Goal: Download file/media

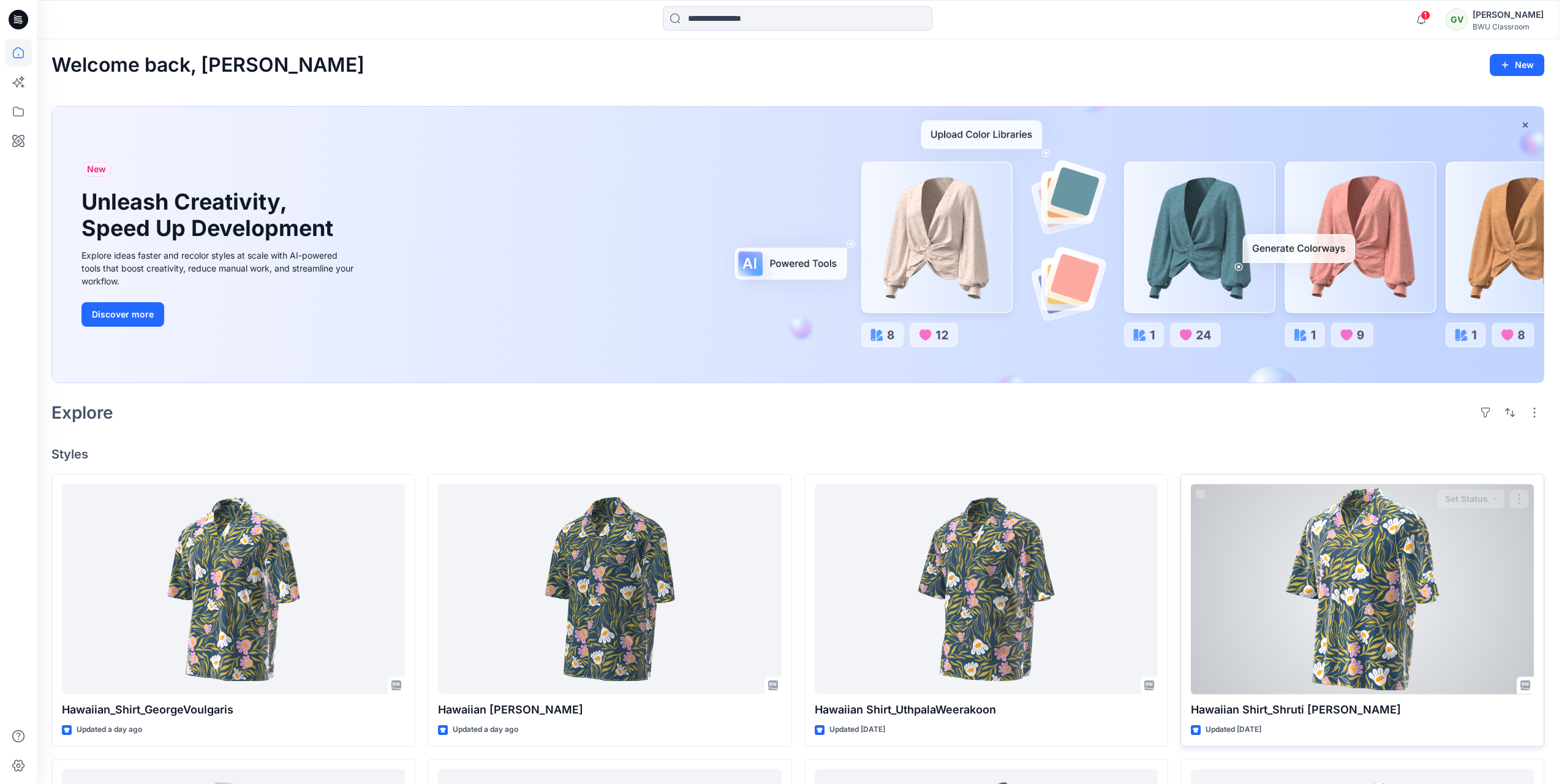
scroll to position [547, 0]
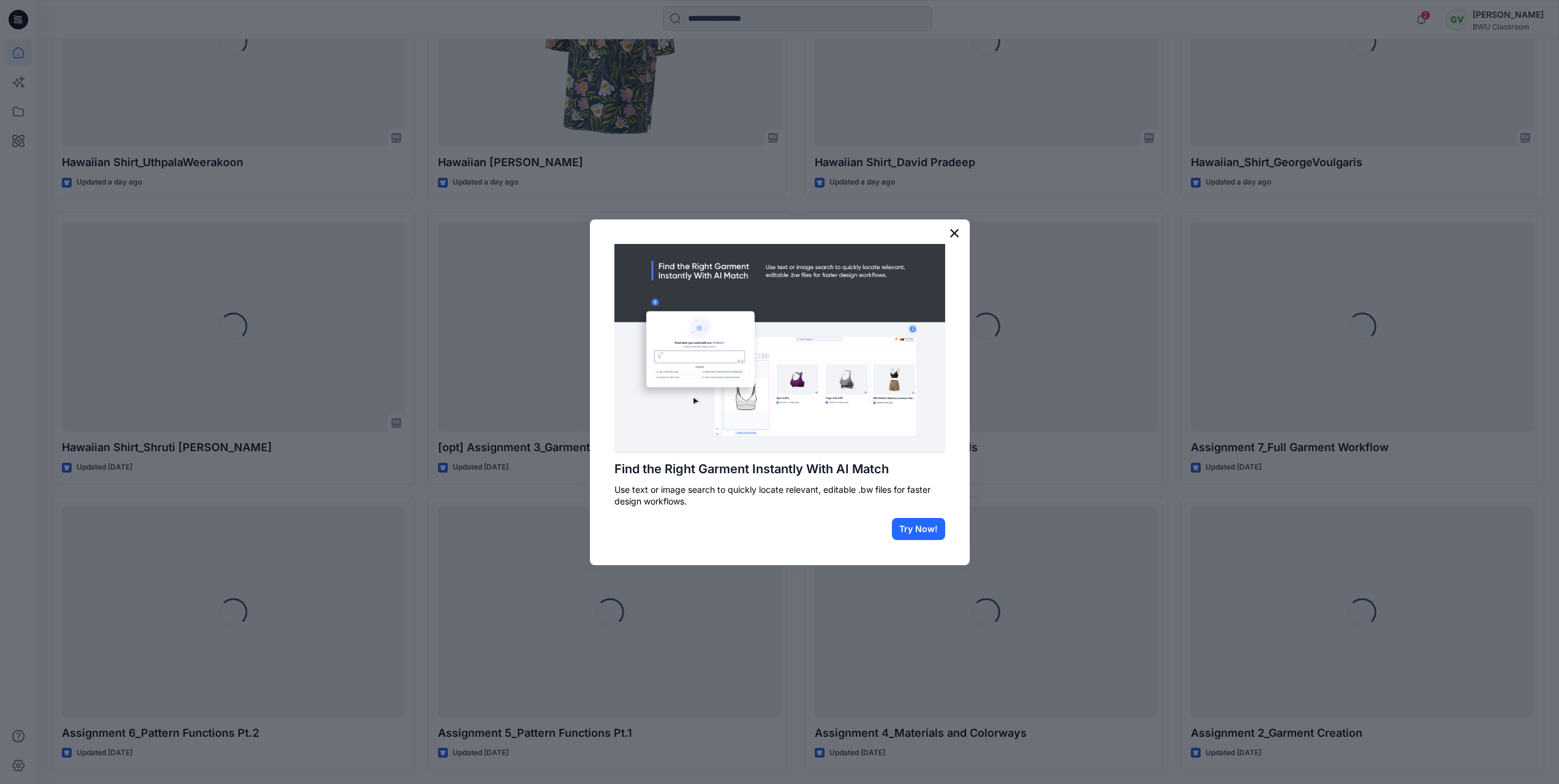
click at [955, 235] on button "×" at bounding box center [955, 232] width 12 height 19
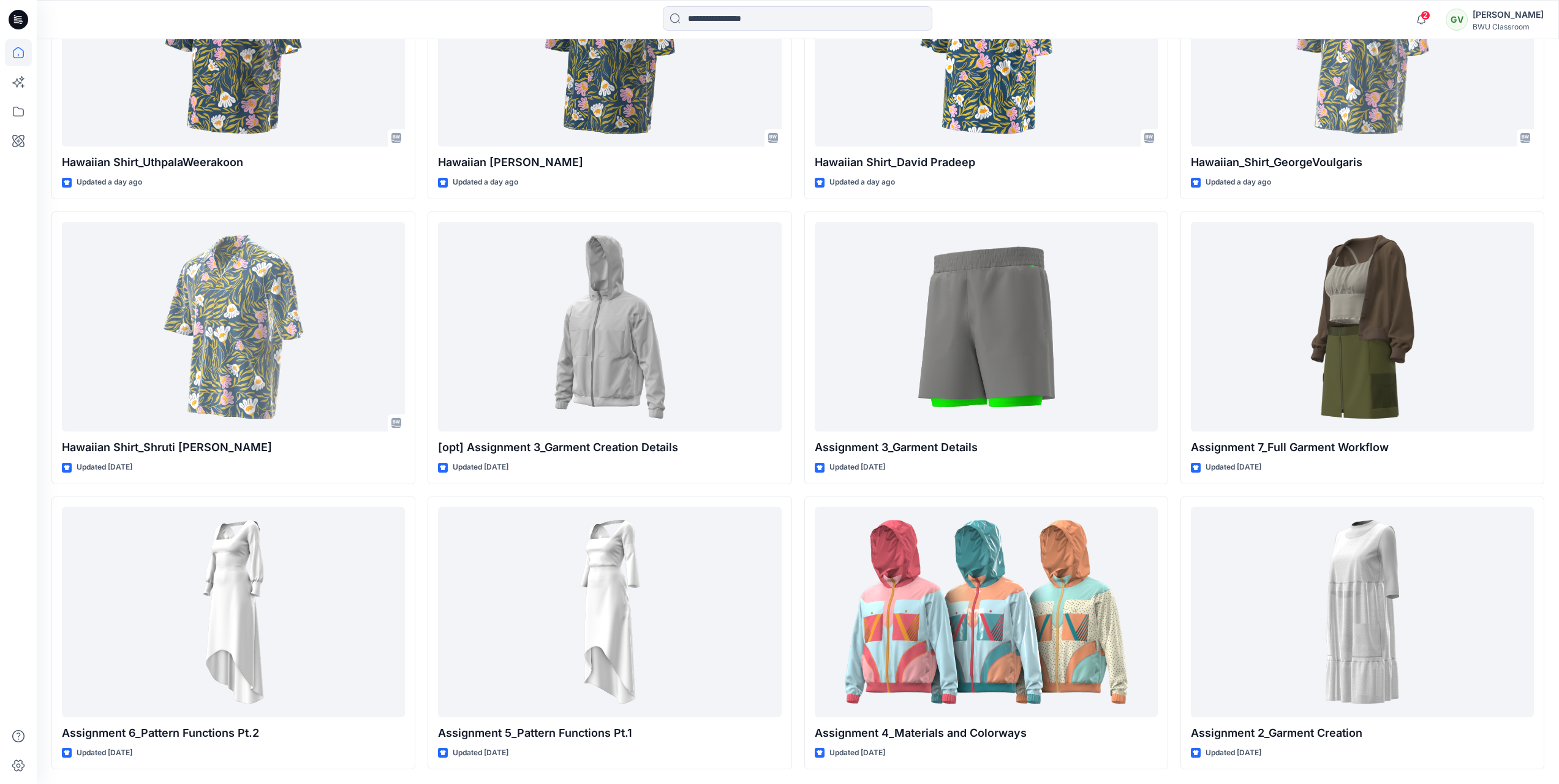
click at [1424, 18] on span "2" at bounding box center [1426, 15] width 10 height 10
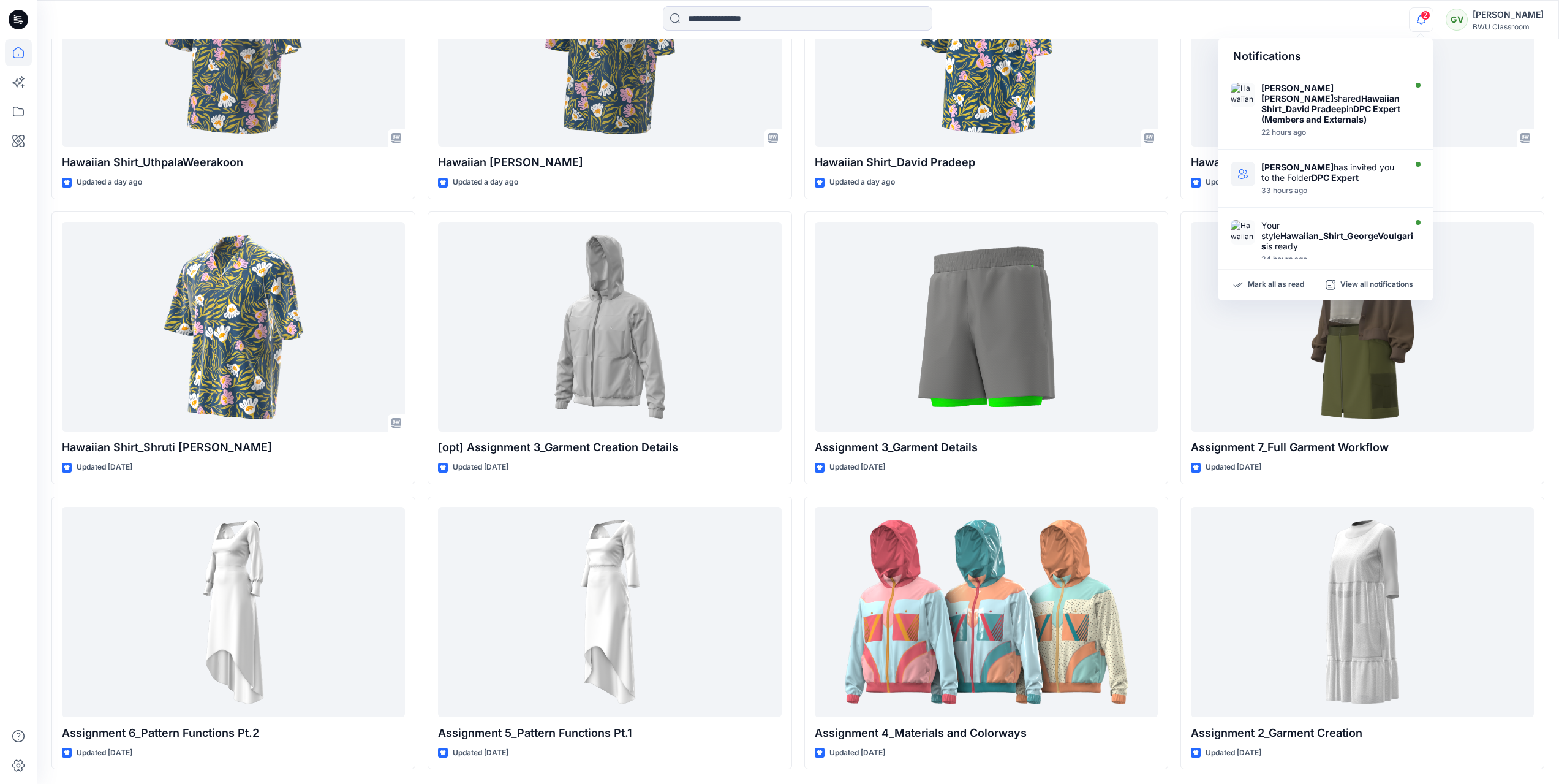
click at [1424, 18] on span "2" at bounding box center [1426, 15] width 10 height 10
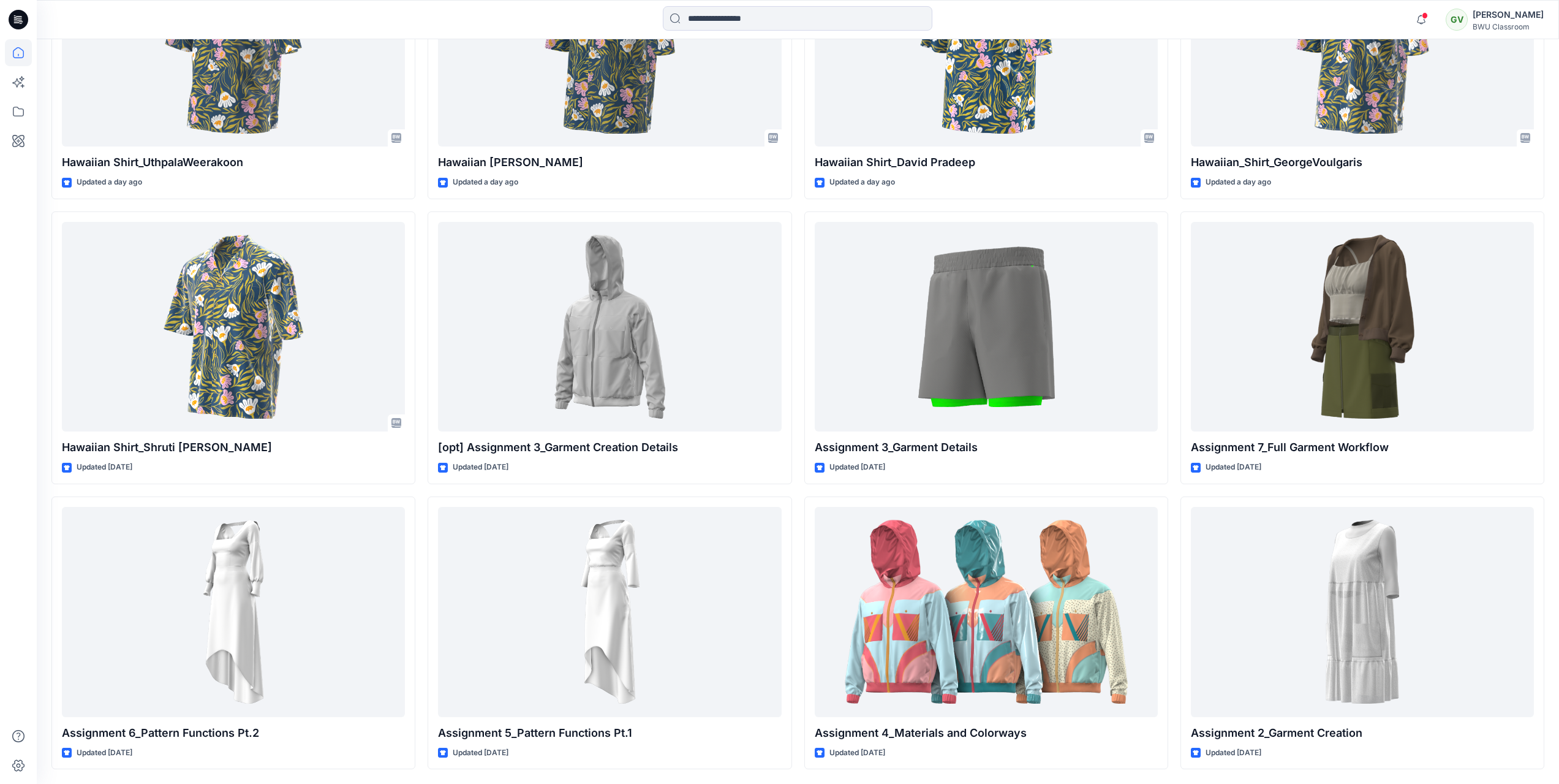
click at [1424, 18] on span at bounding box center [1425, 15] width 6 height 6
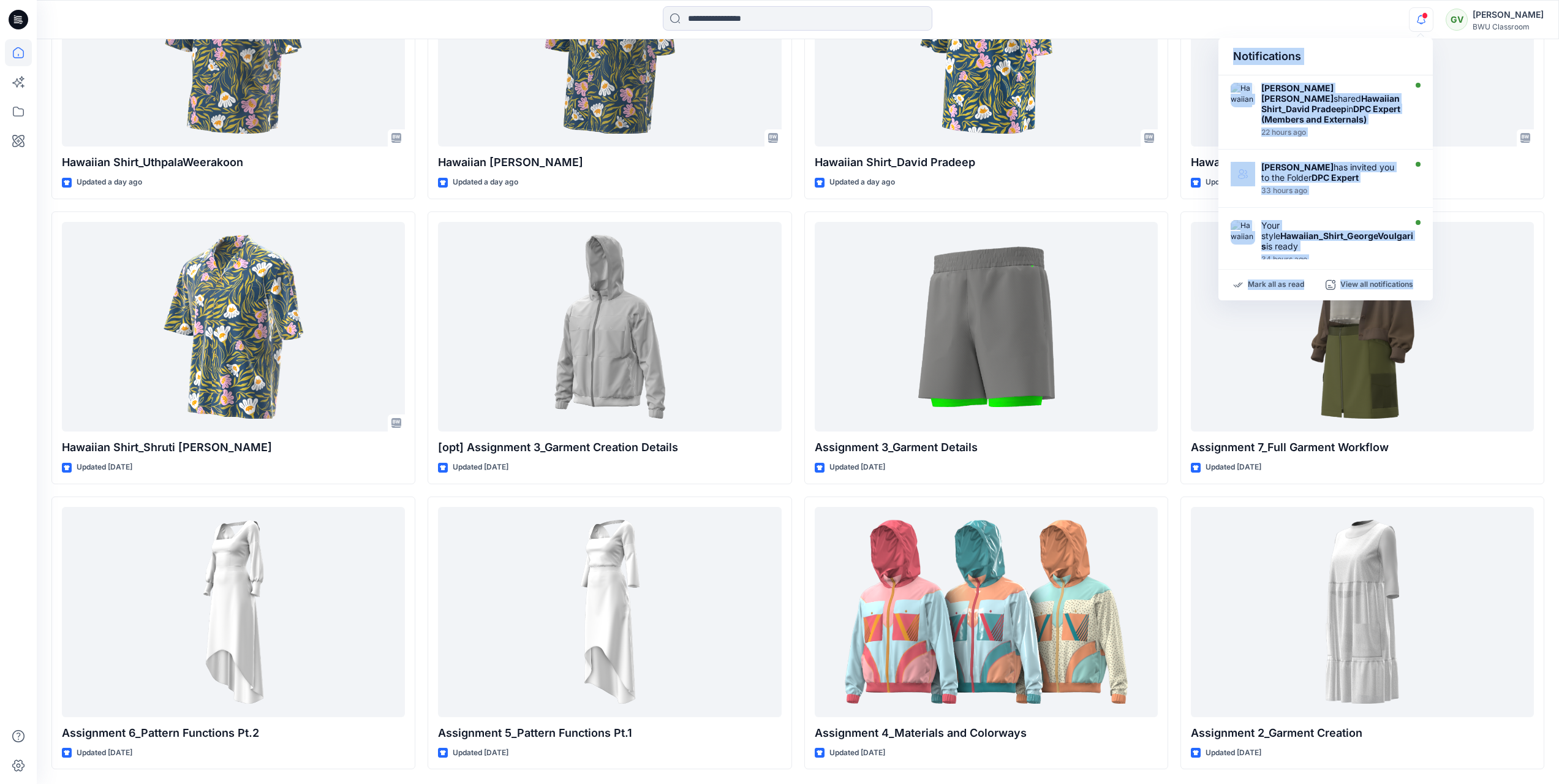
click at [1424, 18] on span at bounding box center [1425, 15] width 6 height 6
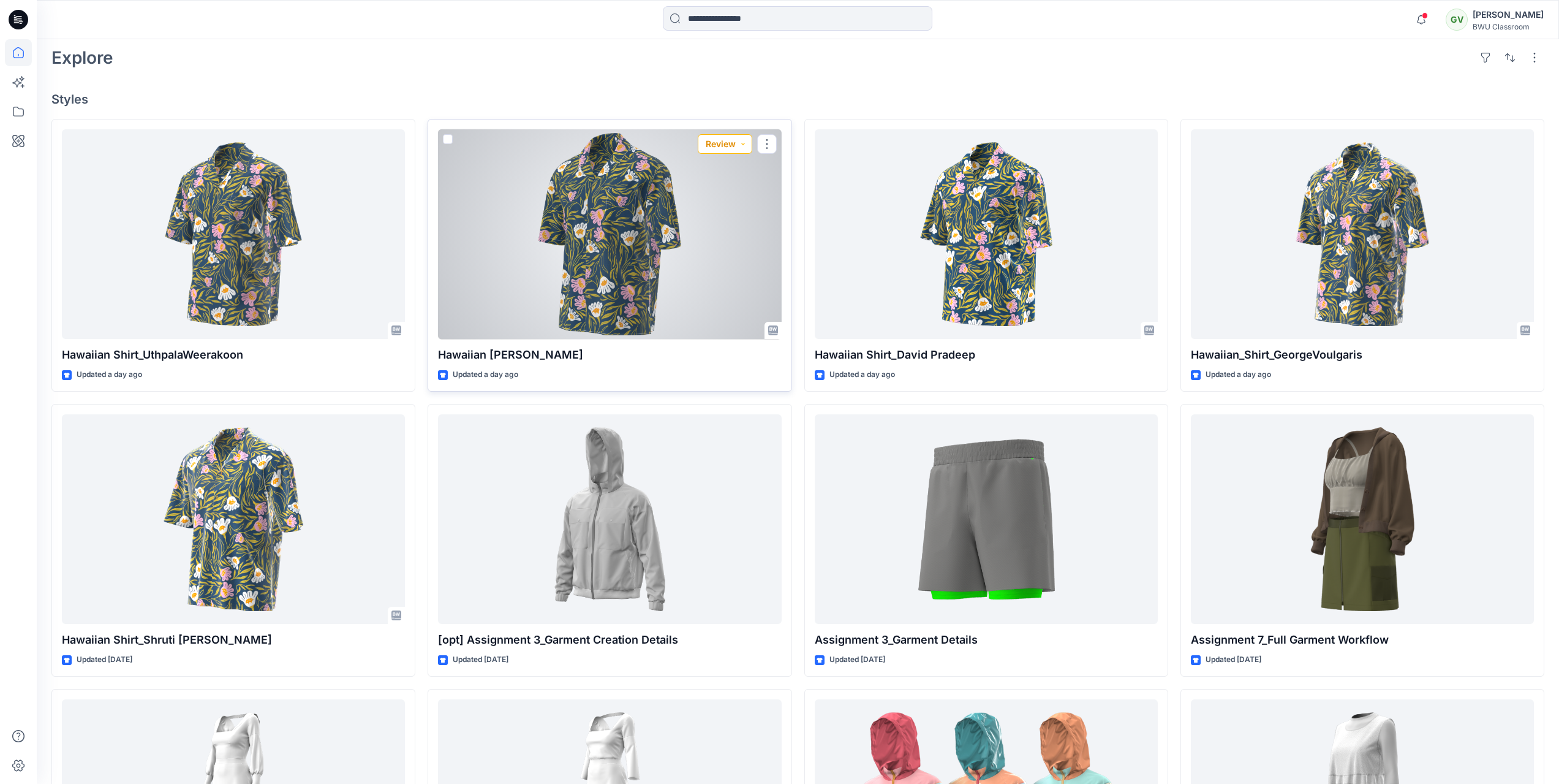
scroll to position [368, 0]
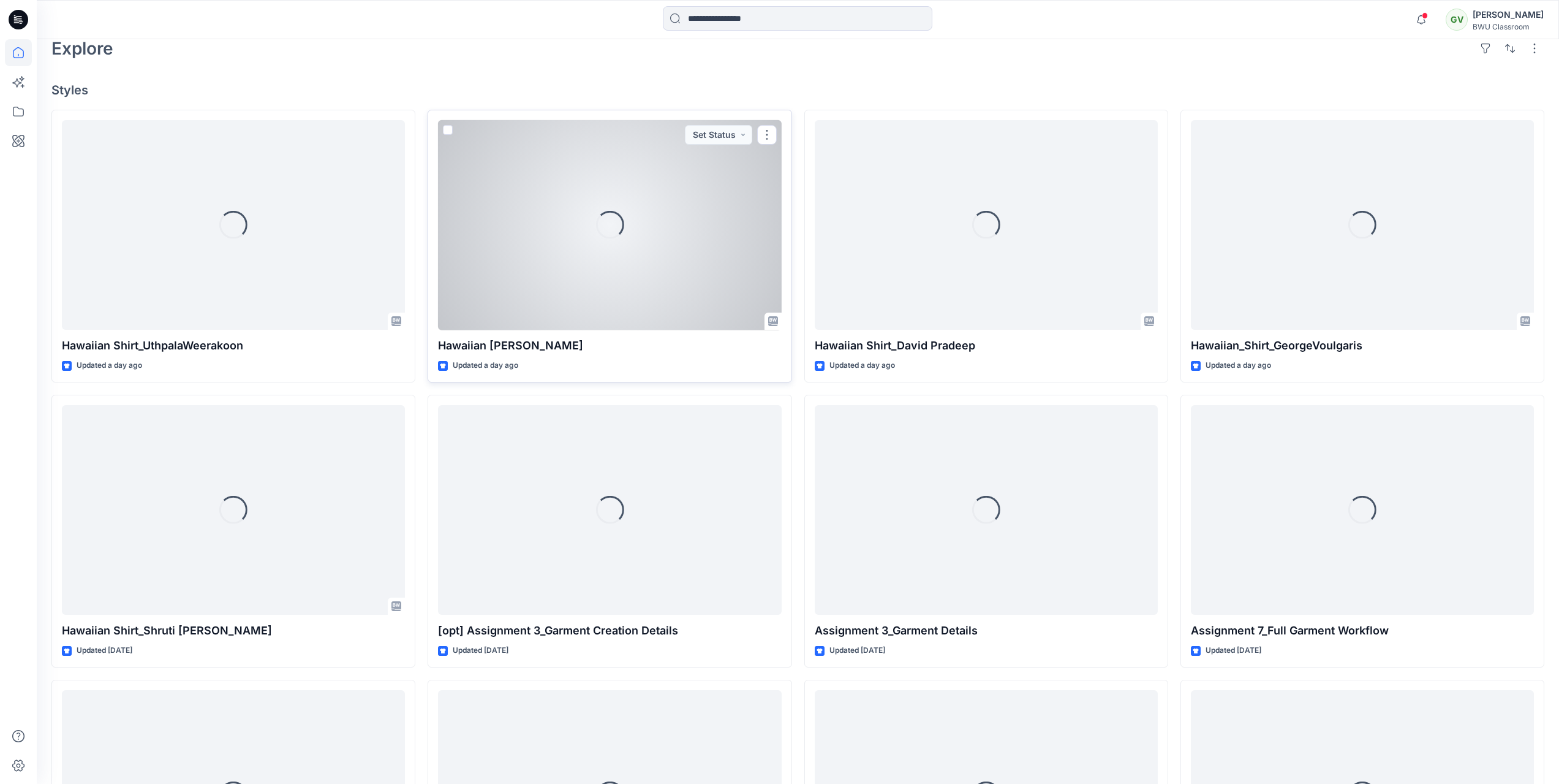
scroll to position [368, 0]
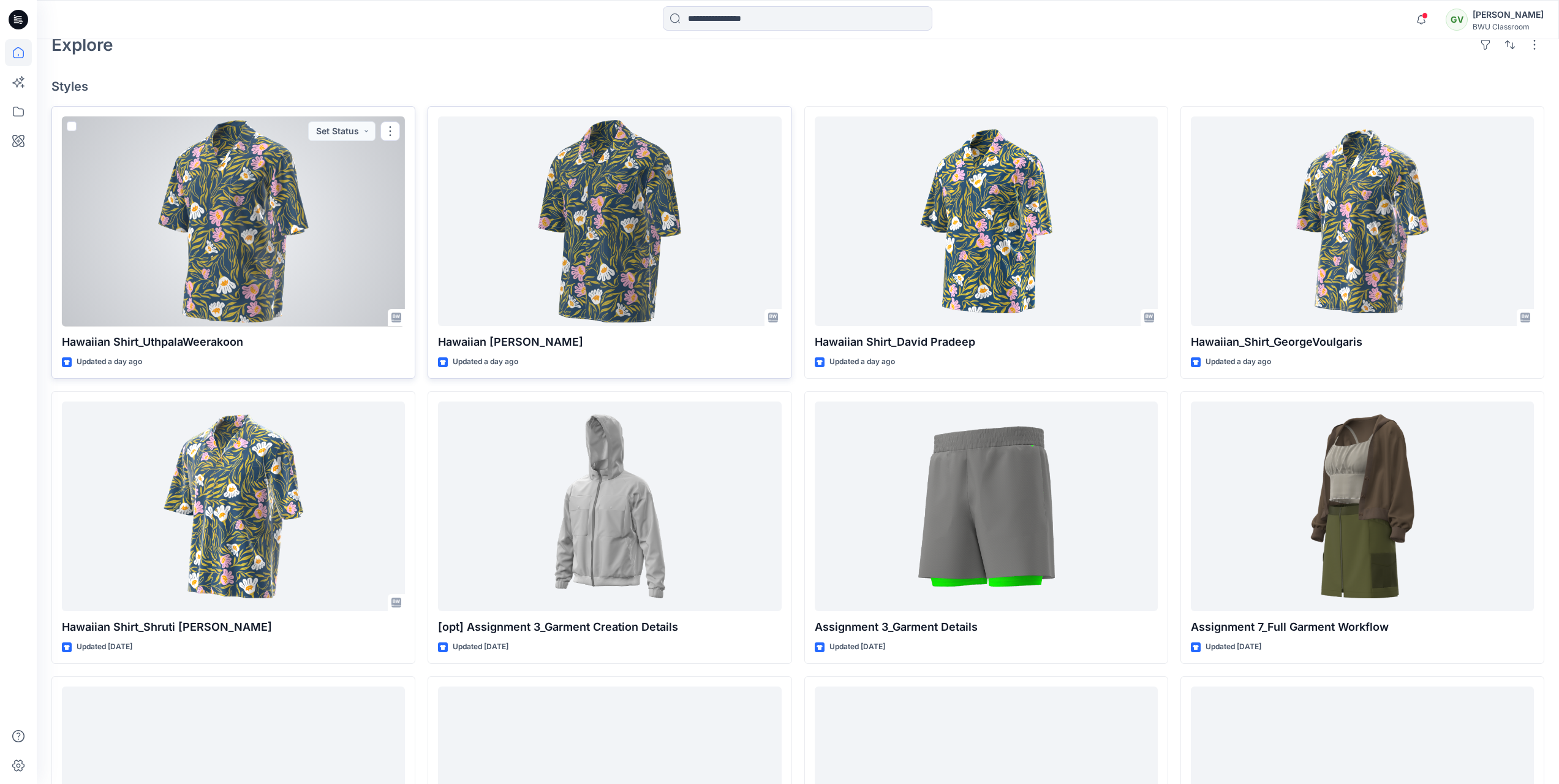
click at [246, 265] on div at bounding box center [234, 222] width 344 height 211
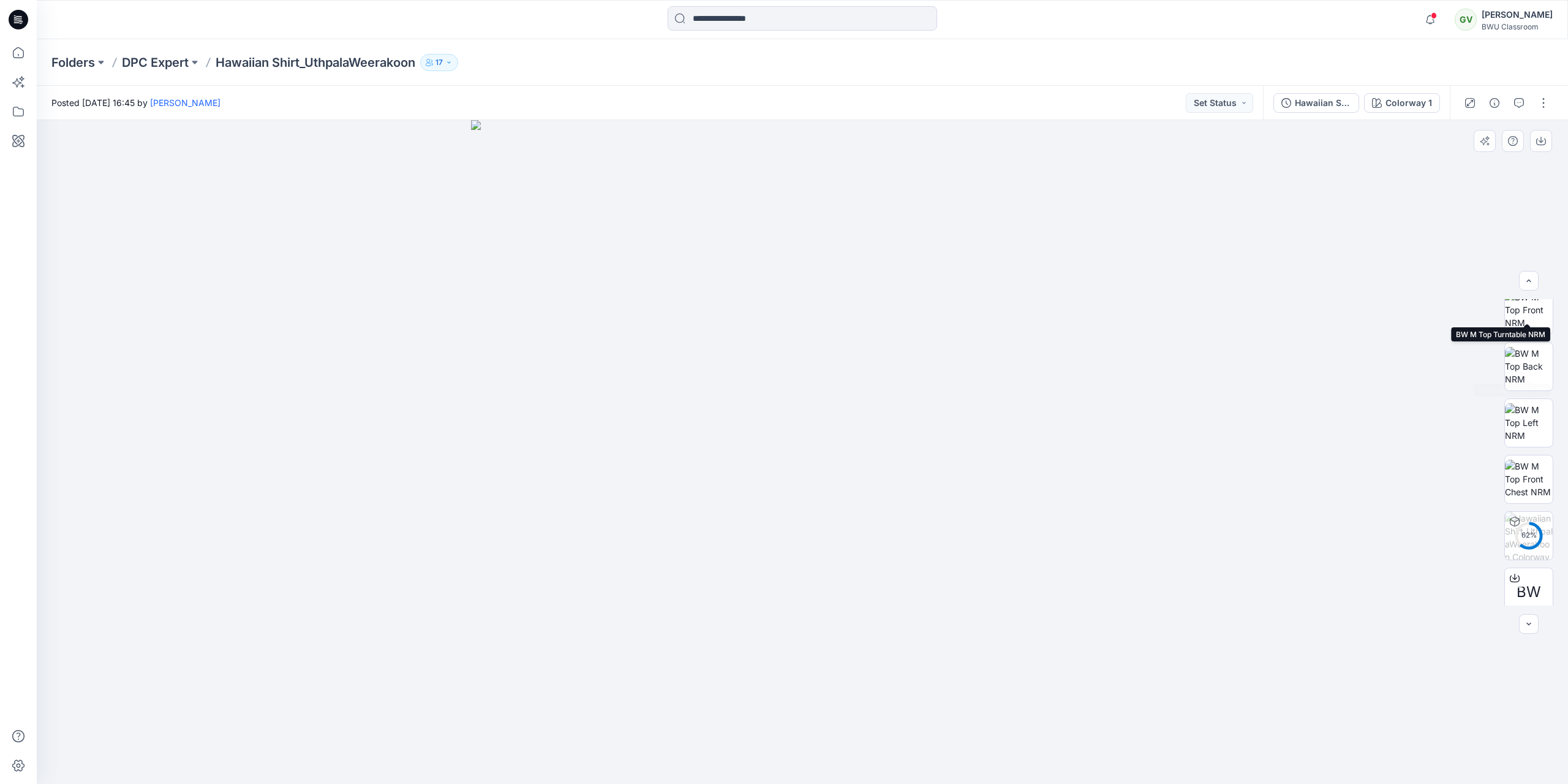
scroll to position [138, 0]
click at [1540, 577] on div "BW" at bounding box center [1528, 580] width 49 height 49
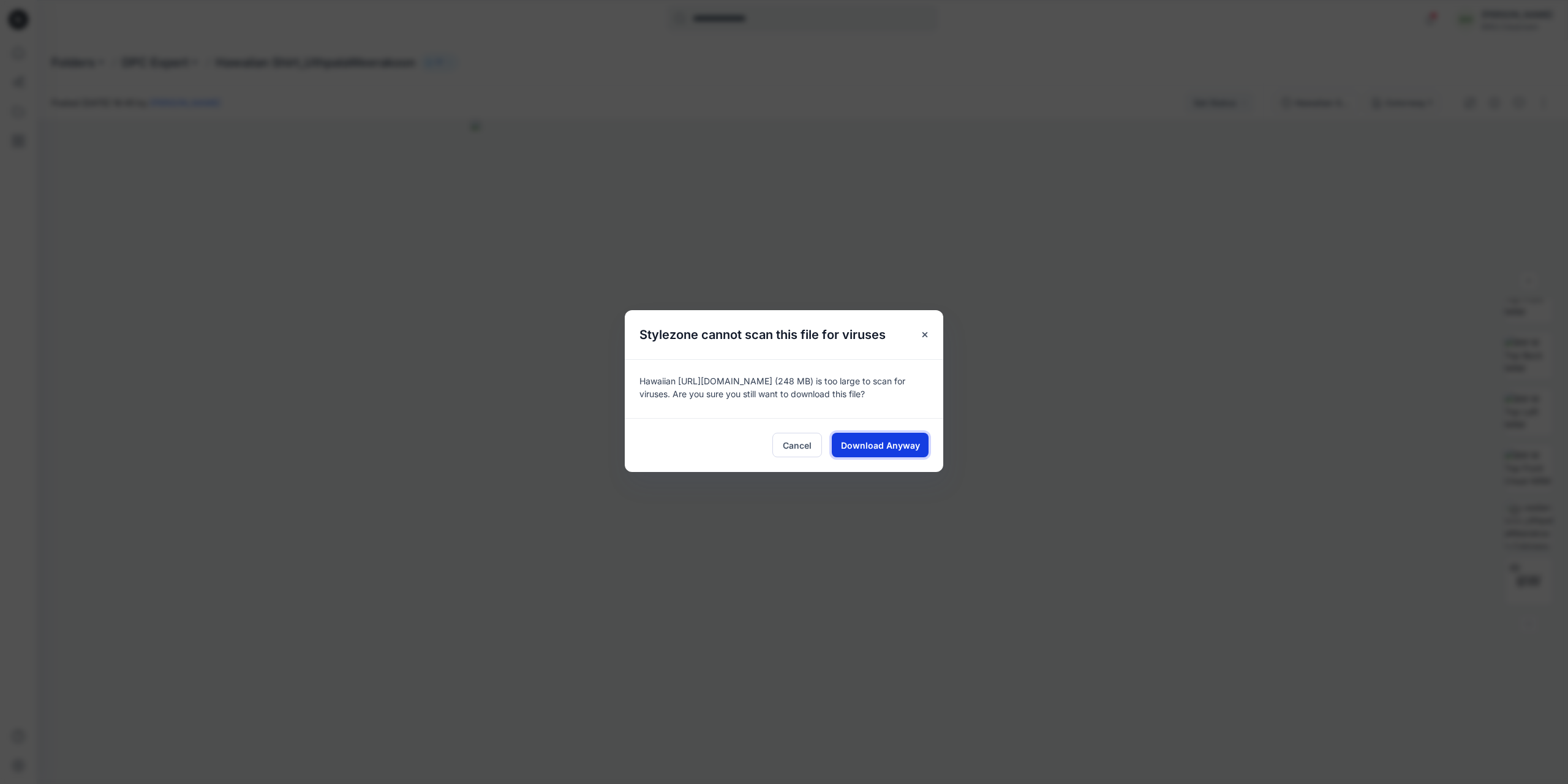
click at [905, 452] on button "Download Anyway" at bounding box center [880, 444] width 97 height 25
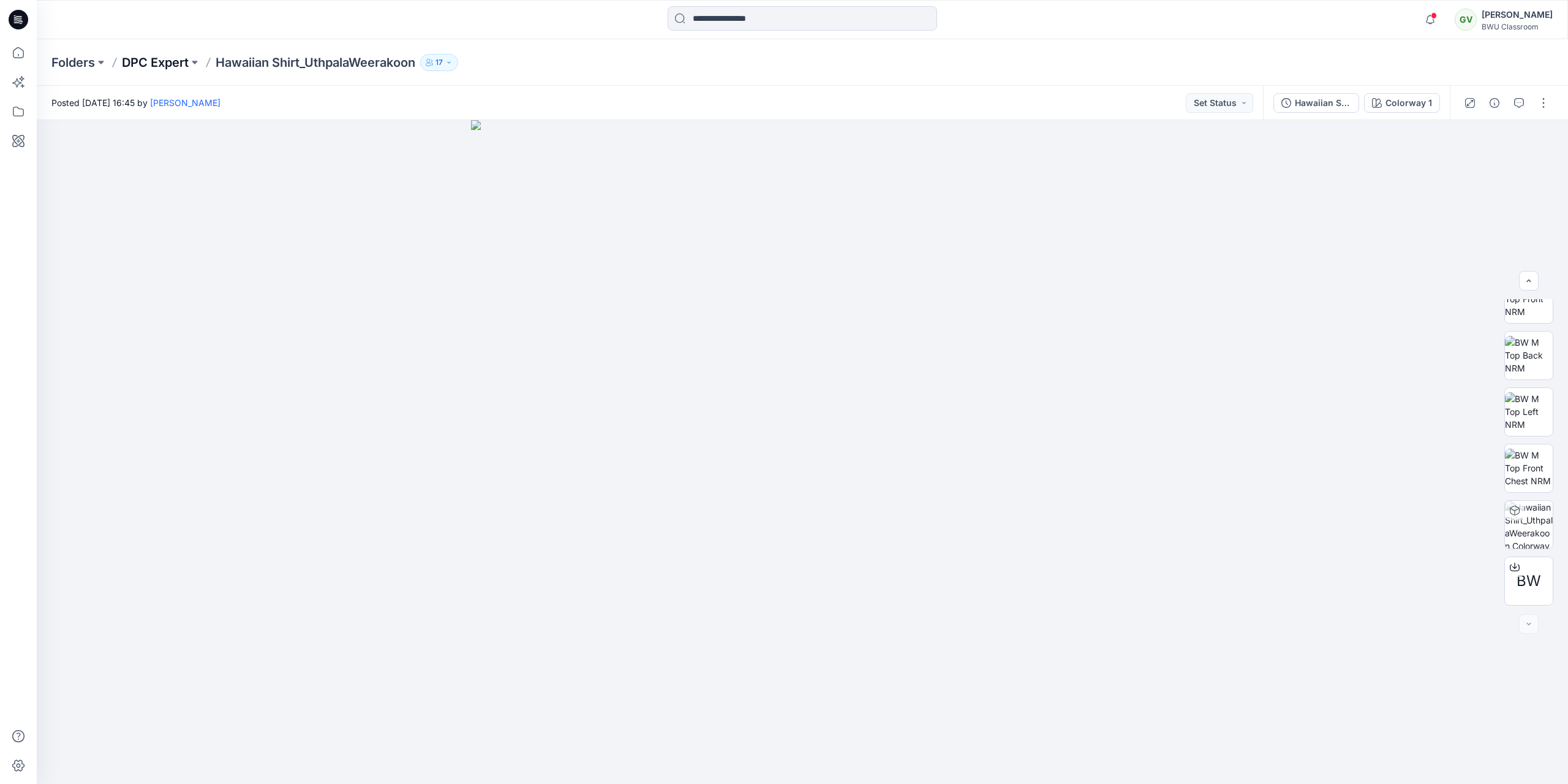
click at [166, 57] on p "DPC Expert" at bounding box center [155, 62] width 66 height 18
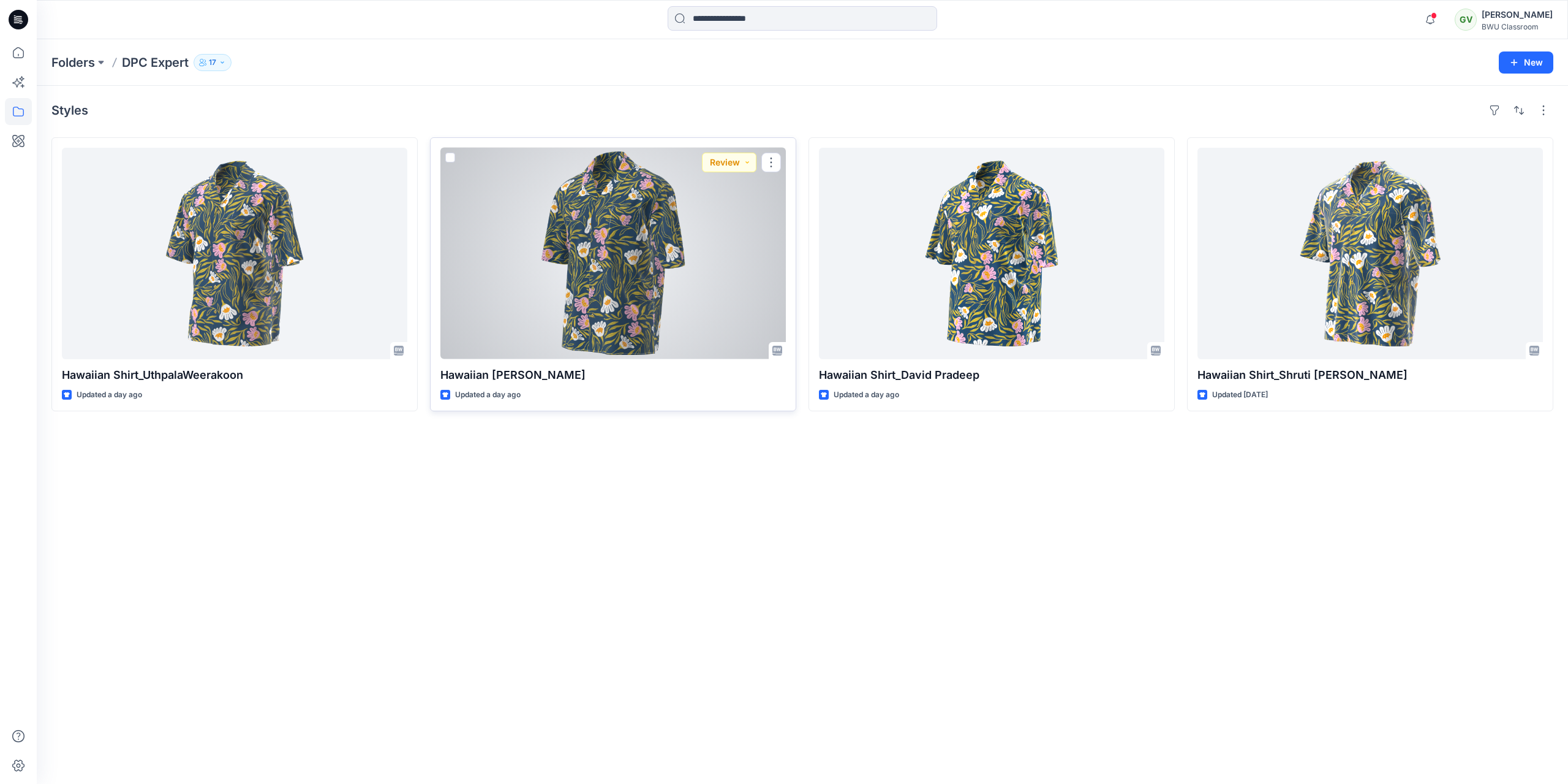
click at [709, 264] on div at bounding box center [613, 253] width 345 height 211
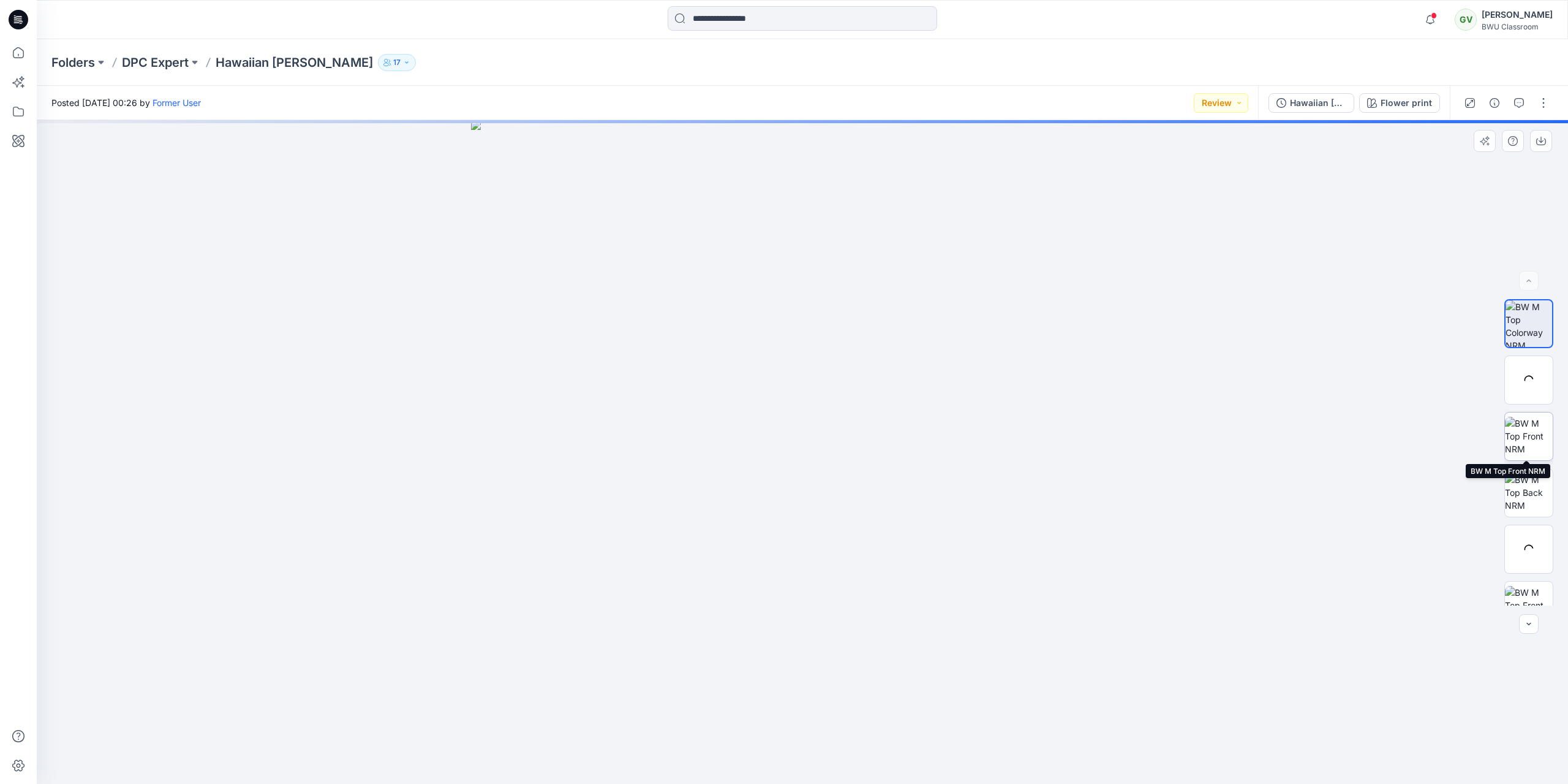
scroll to position [138, 0]
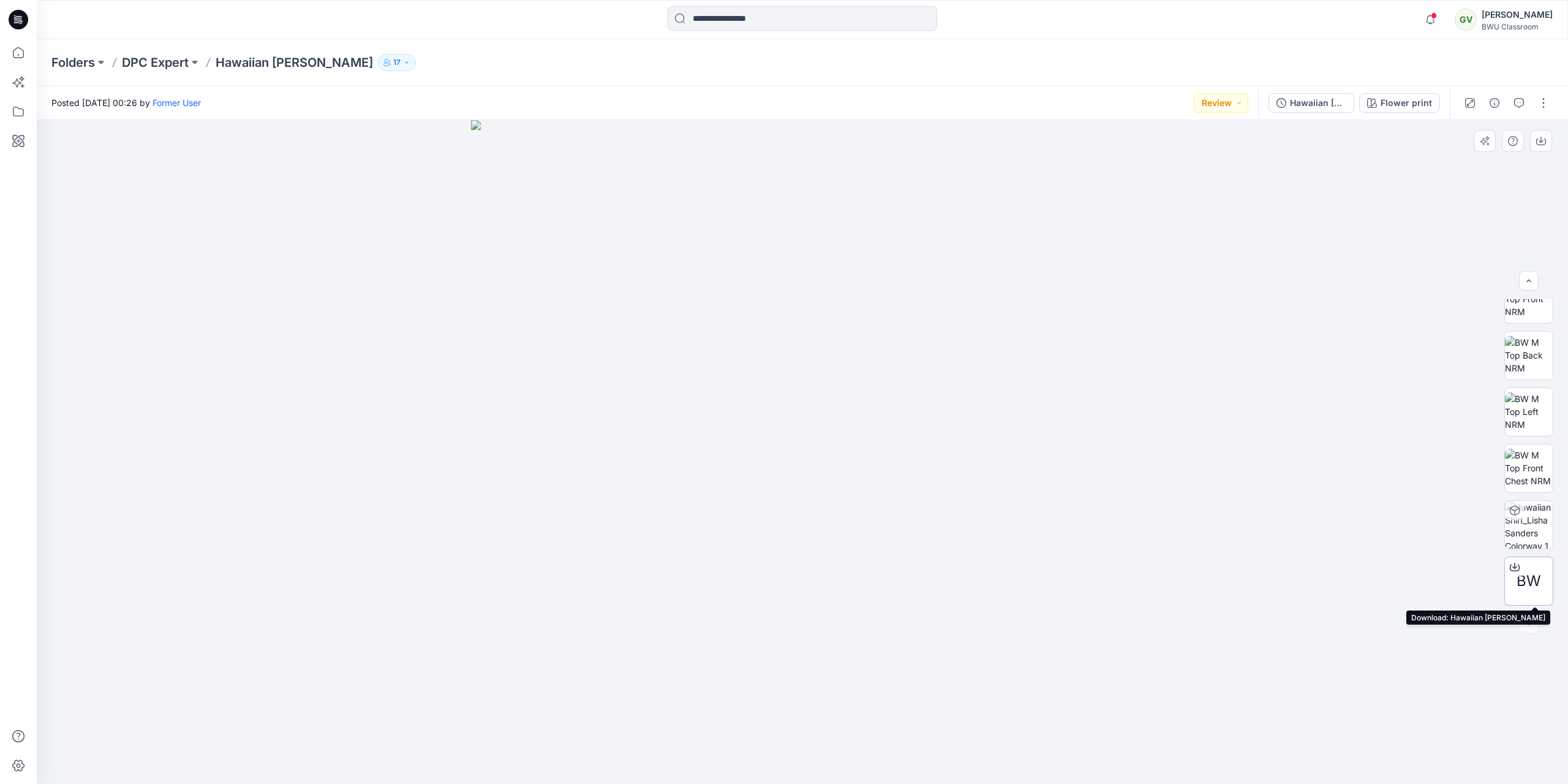
click at [1523, 580] on span "BW" at bounding box center [1529, 581] width 25 height 22
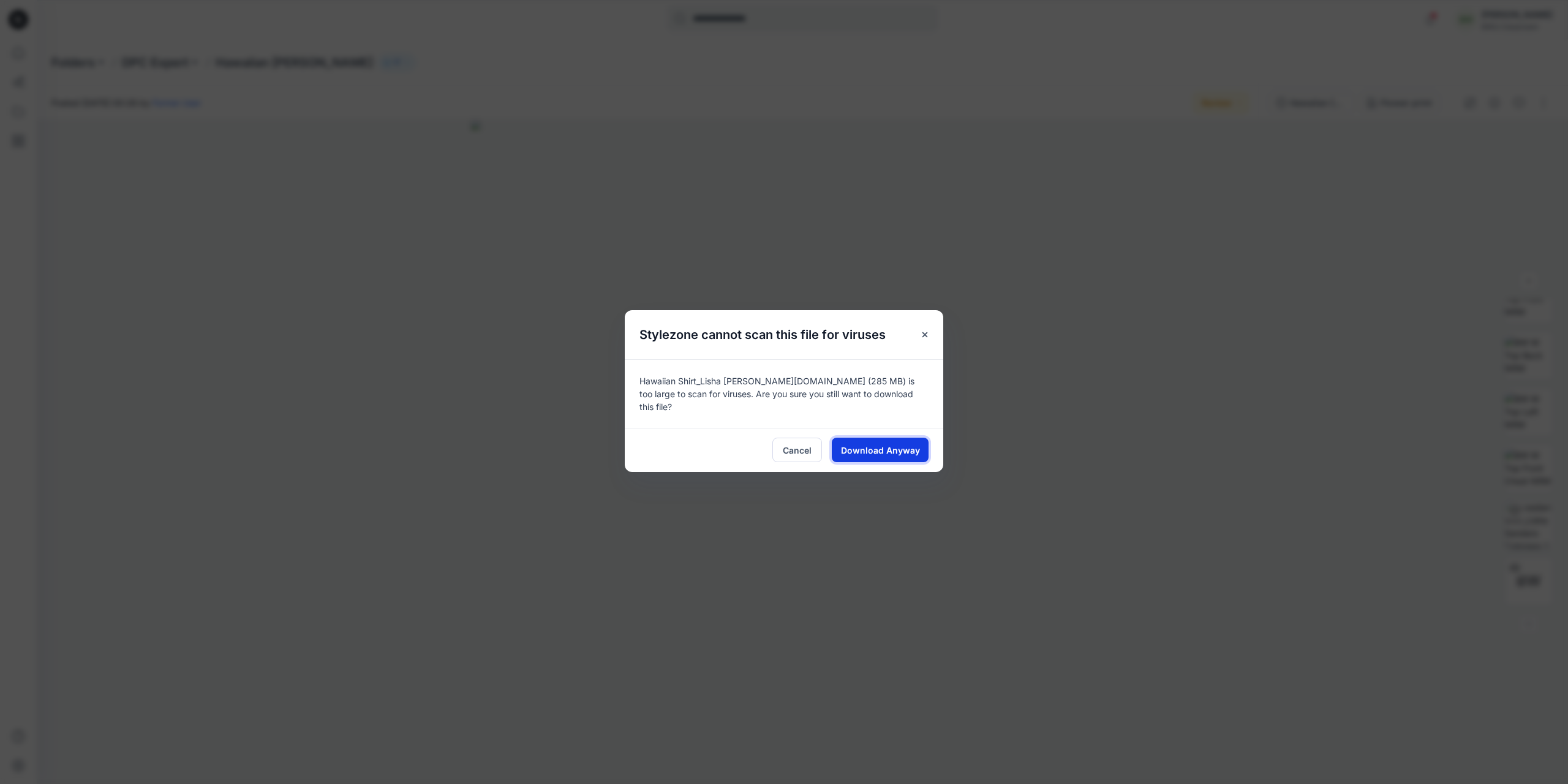
click at [903, 445] on span "Download Anyway" at bounding box center [881, 450] width 79 height 13
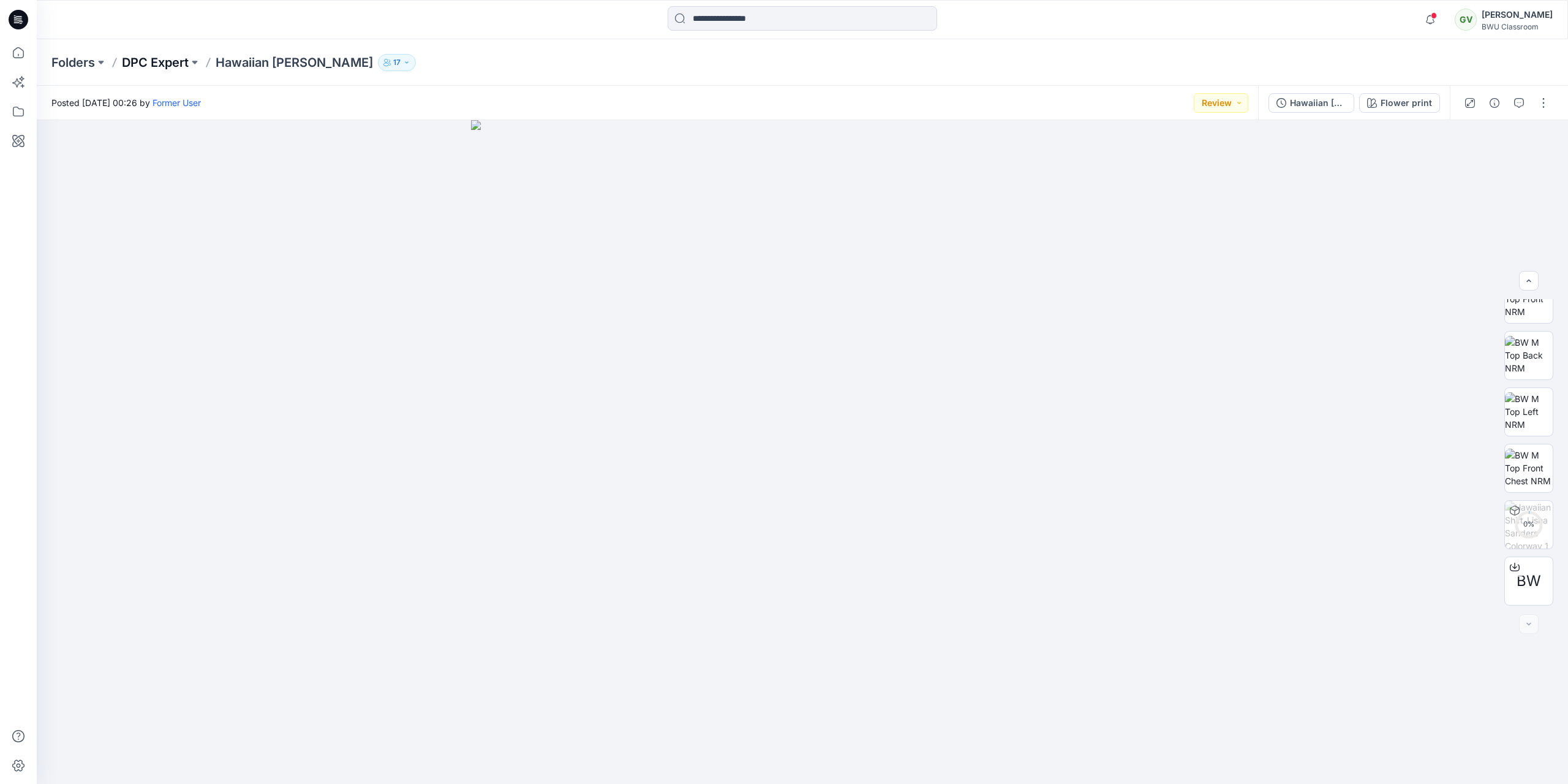
click at [171, 62] on p "DPC Expert" at bounding box center [155, 62] width 66 height 18
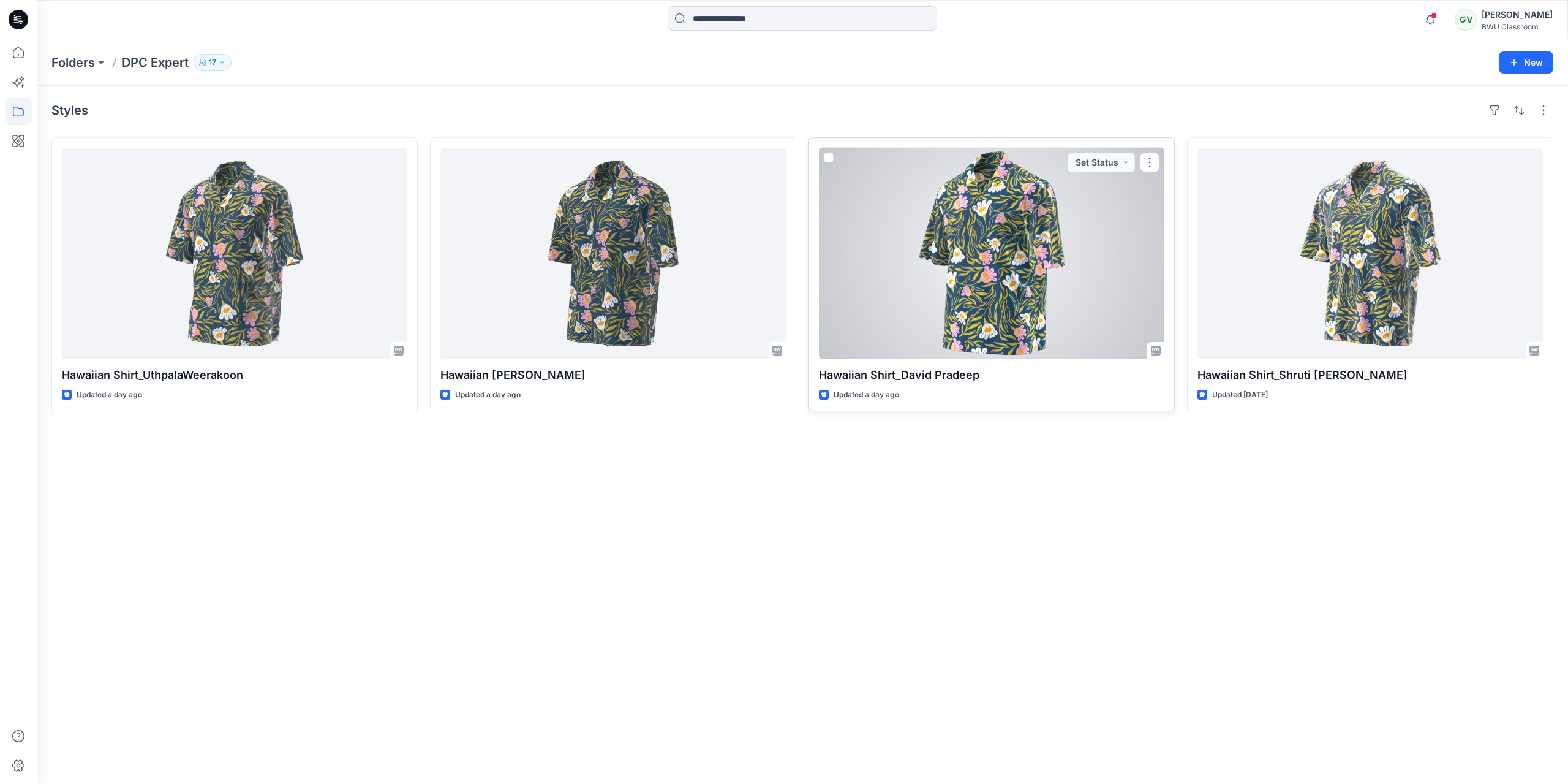
click at [1011, 230] on div at bounding box center [992, 253] width 345 height 211
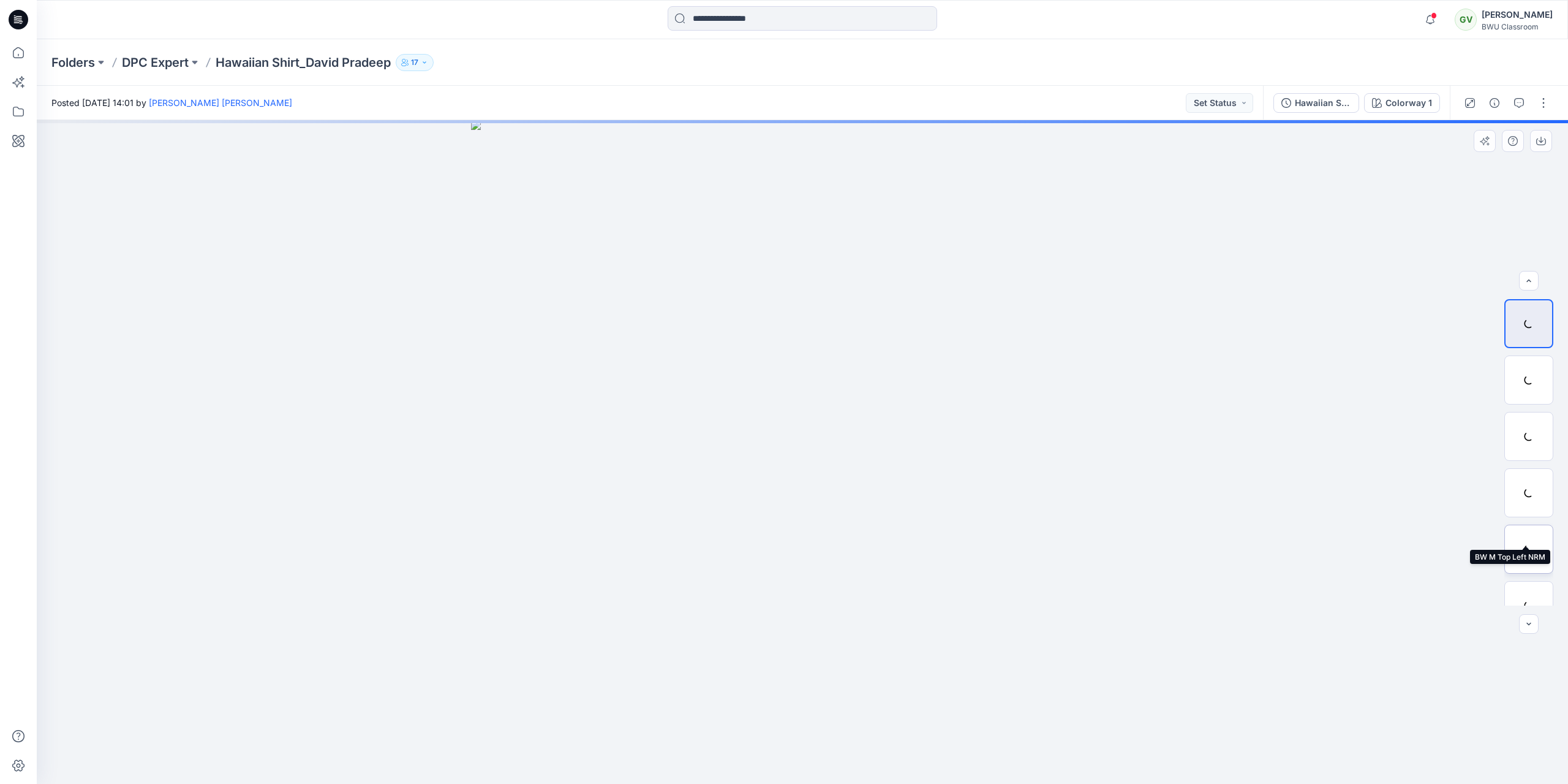
scroll to position [81, 0]
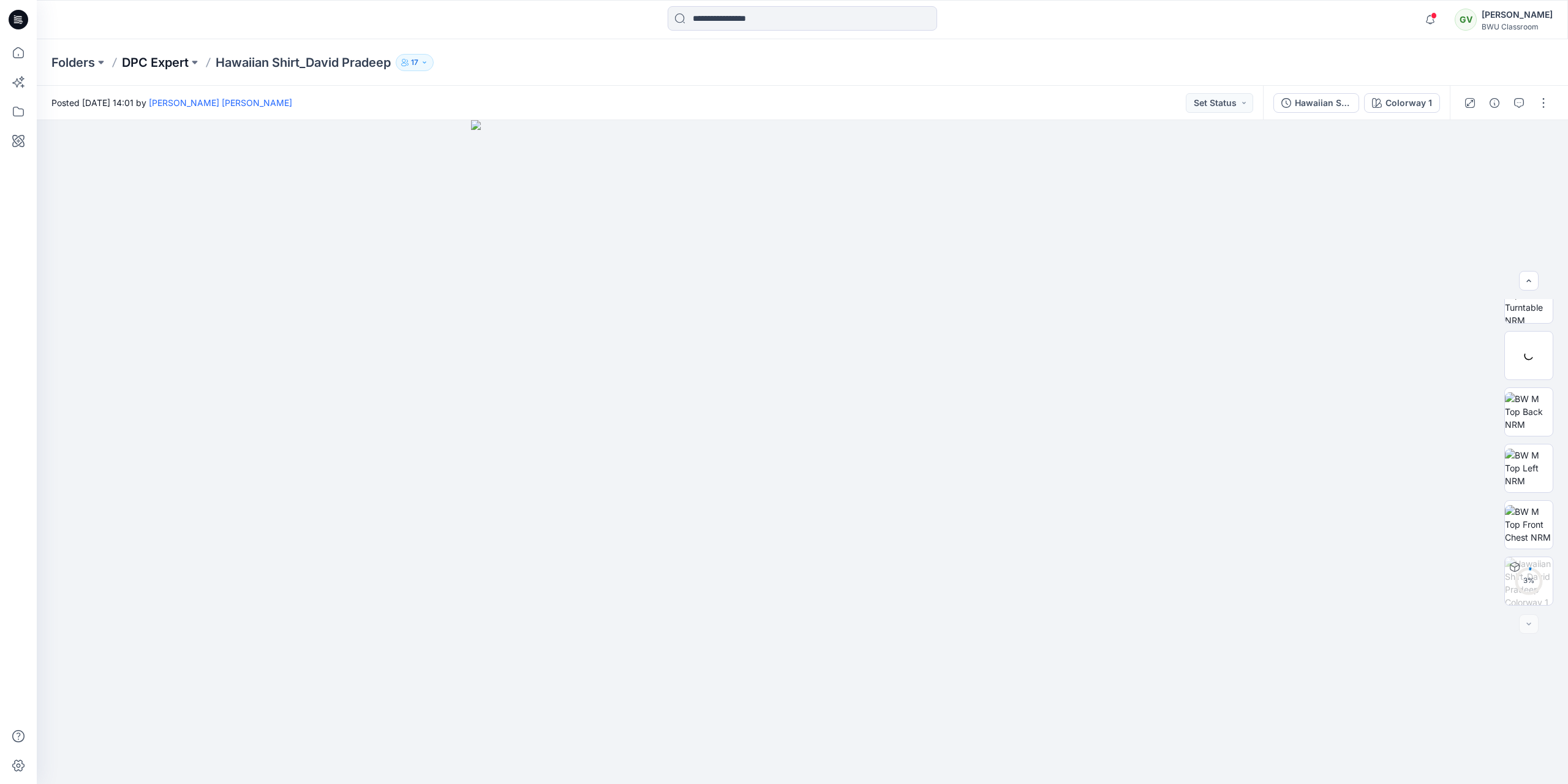
click at [155, 62] on p "DPC Expert" at bounding box center [155, 62] width 66 height 18
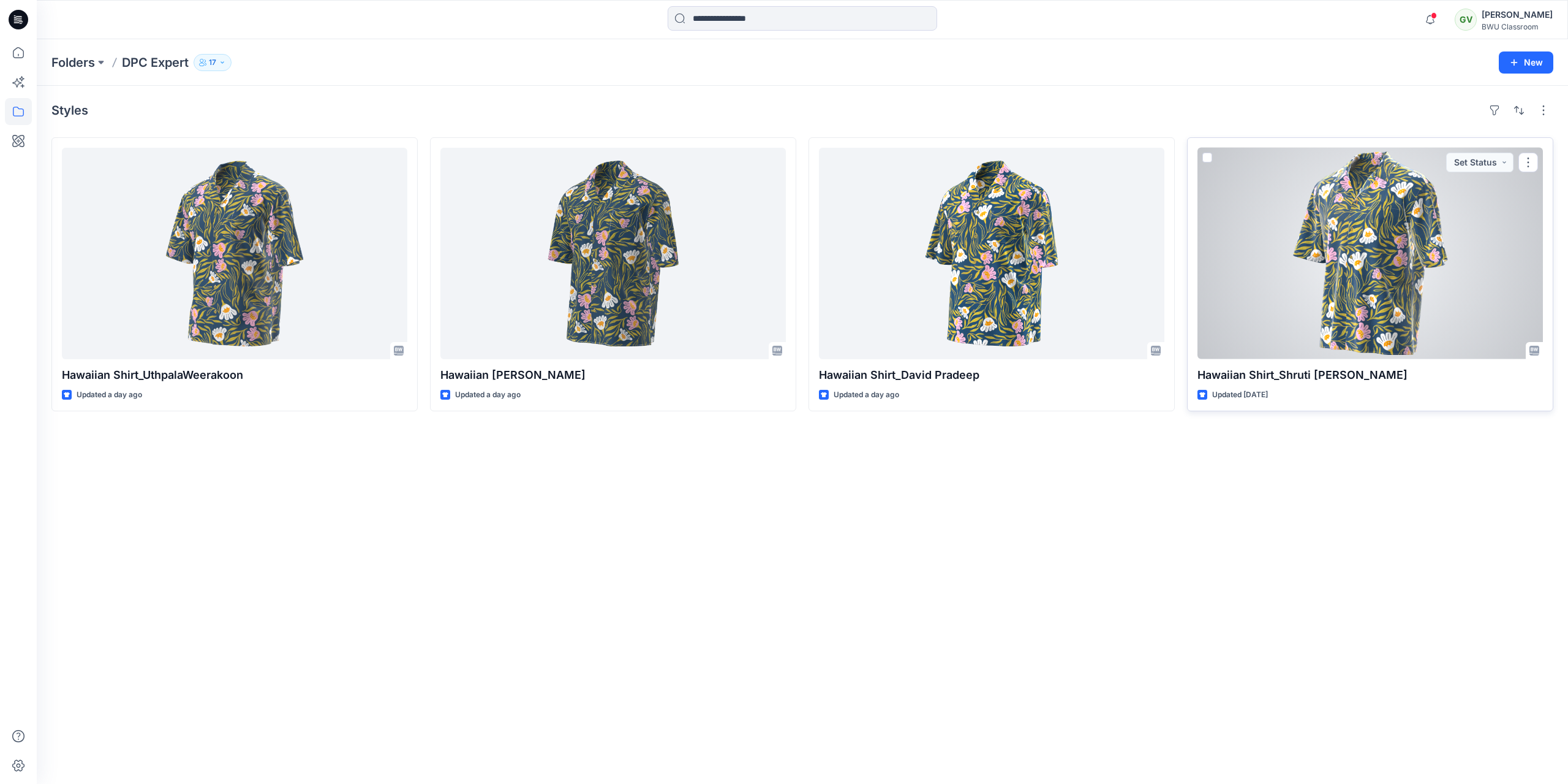
click at [1371, 259] on div at bounding box center [1370, 253] width 345 height 211
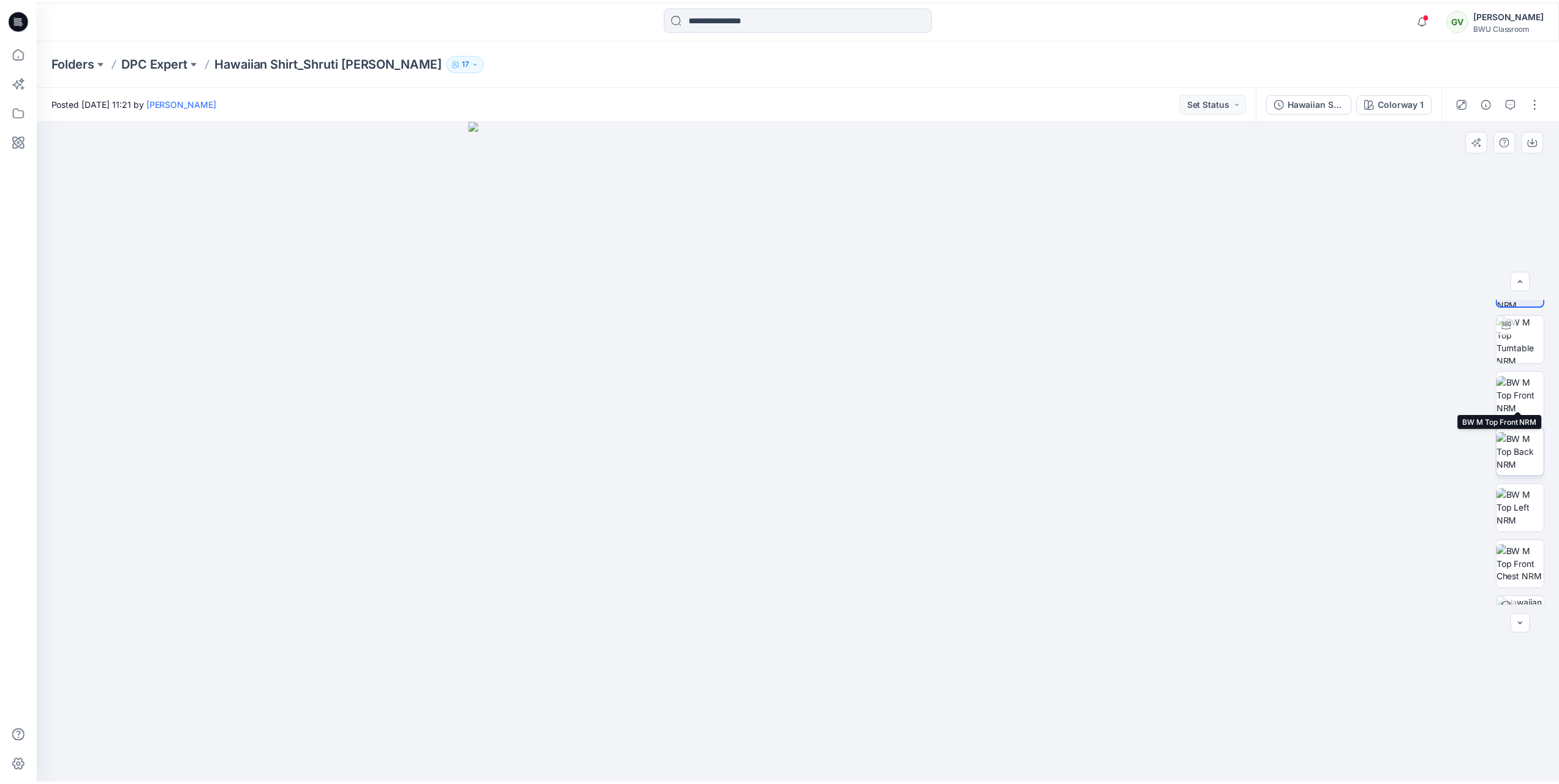
scroll to position [81, 0]
click at [14, 18] on icon at bounding box center [18, 19] width 19 height 19
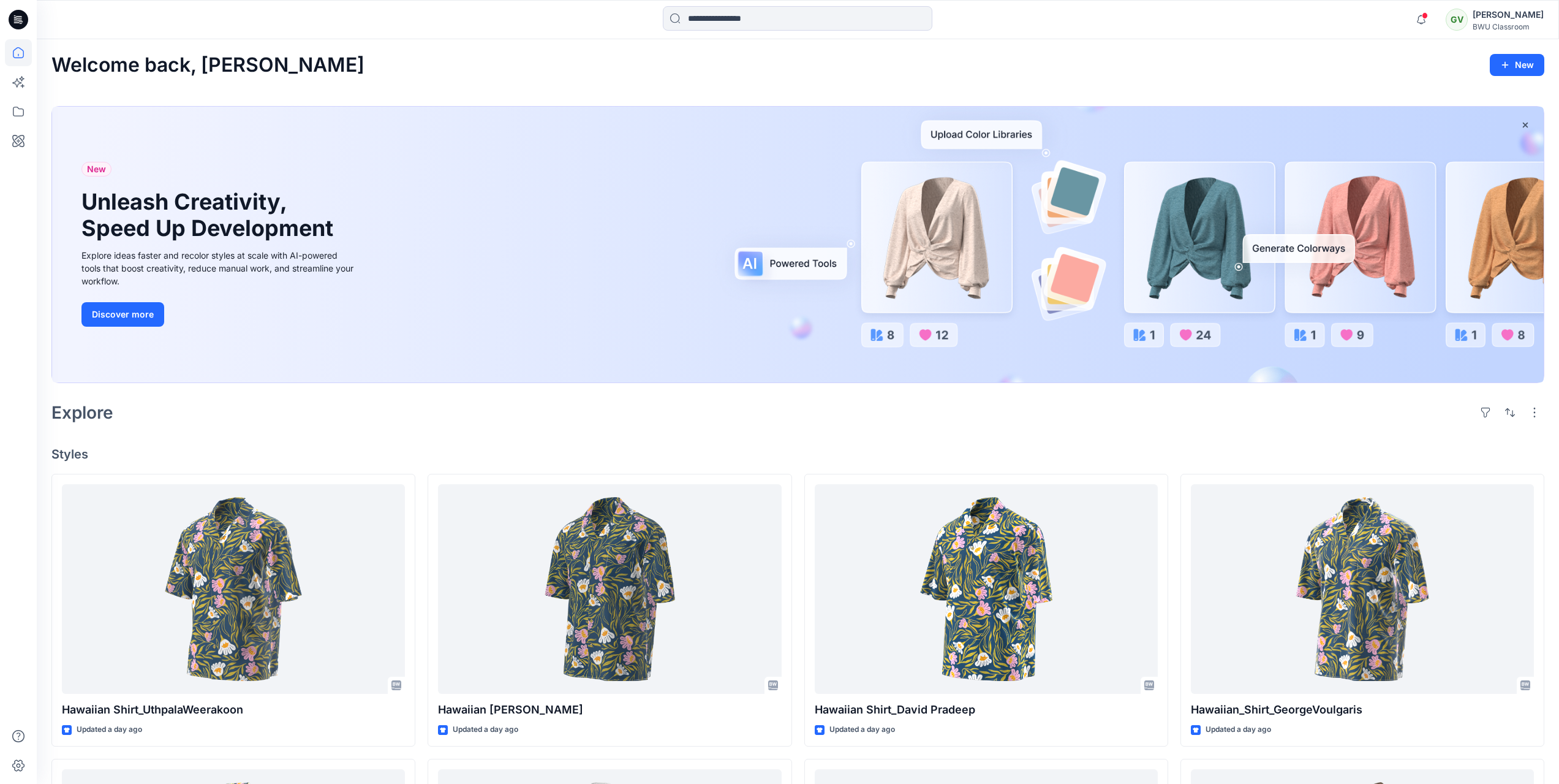
click at [5, 10] on div at bounding box center [18, 19] width 39 height 39
